Goal: Task Accomplishment & Management: Manage account settings

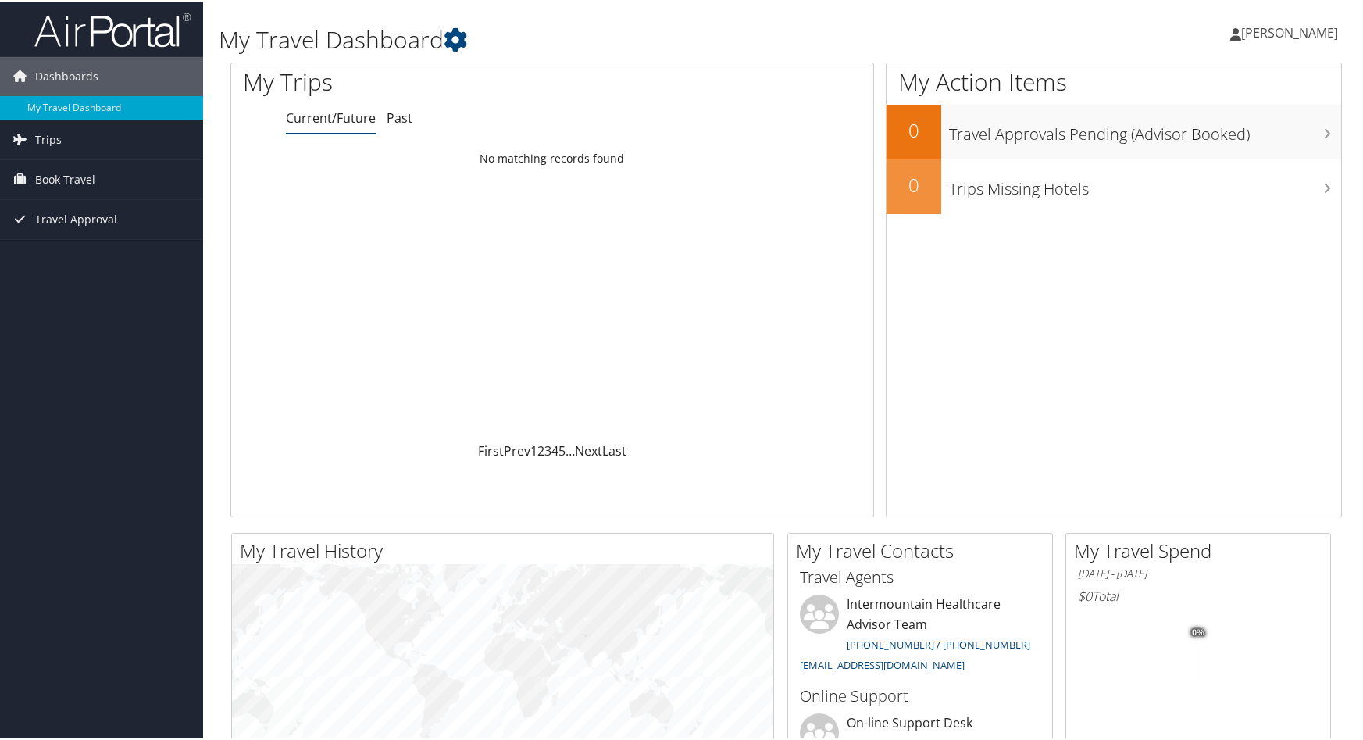
click at [1255, 32] on span "[PERSON_NAME]" at bounding box center [1289, 31] width 97 height 17
click at [1198, 85] on link "My Settings" at bounding box center [1249, 86] width 174 height 27
click at [1258, 33] on span "[PERSON_NAME]" at bounding box center [1289, 31] width 97 height 17
click at [1220, 143] on link "View Travel Profile" at bounding box center [1249, 139] width 174 height 27
